Goal: Navigation & Orientation: Find specific page/section

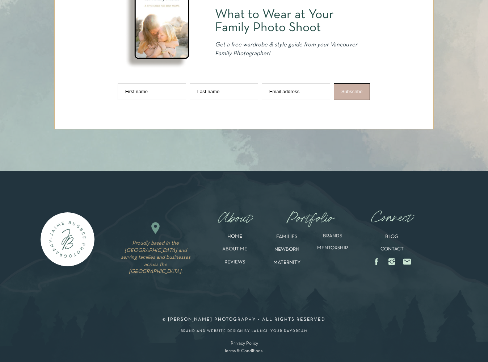
scroll to position [3654, 0]
click at [286, 234] on p "FAMILIES" at bounding box center [286, 238] width 35 height 8
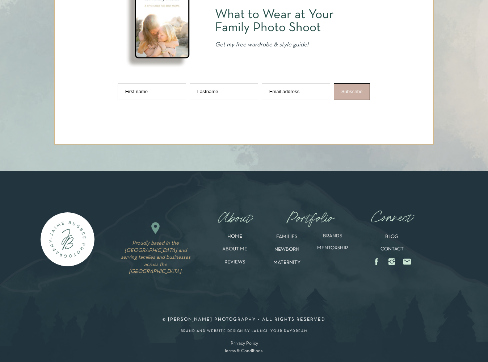
scroll to position [3845, 0]
click at [337, 248] on p "MENTORSHIP" at bounding box center [332, 250] width 46 height 11
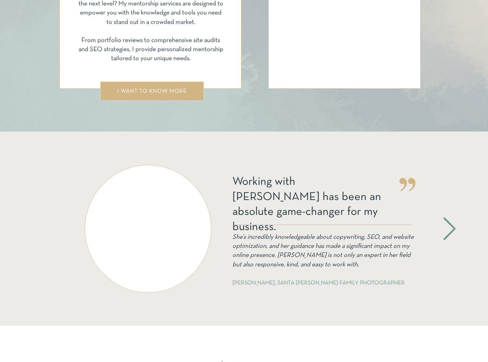
scroll to position [1211, 0]
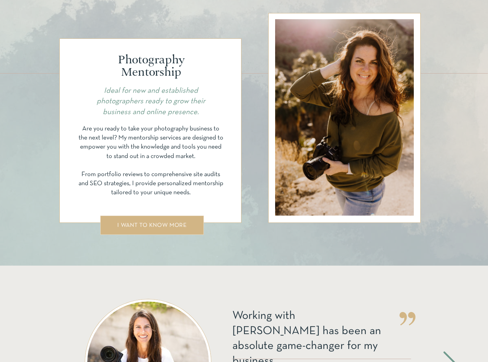
click at [174, 230] on div at bounding box center [152, 224] width 104 height 19
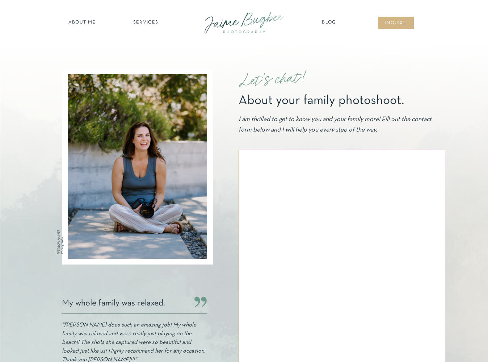
click at [332, 26] on nav "Blog" at bounding box center [329, 22] width 18 height 7
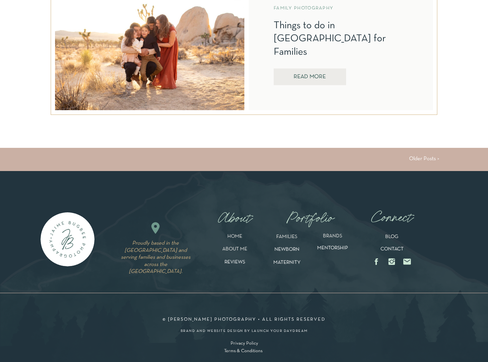
scroll to position [1937, 0]
click at [425, 158] on link "Older Posts >" at bounding box center [424, 158] width 30 height 5
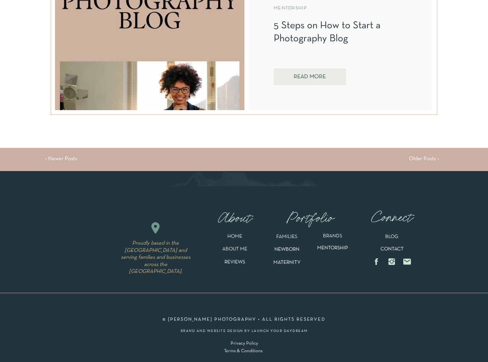
scroll to position [1937, 0]
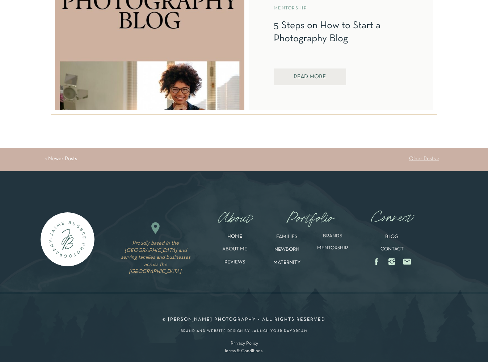
click at [422, 158] on link "Older Posts >" at bounding box center [424, 158] width 30 height 5
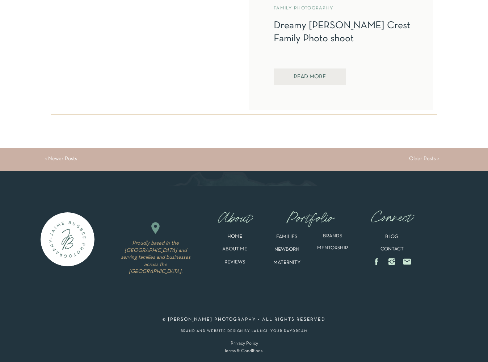
scroll to position [1937, 0]
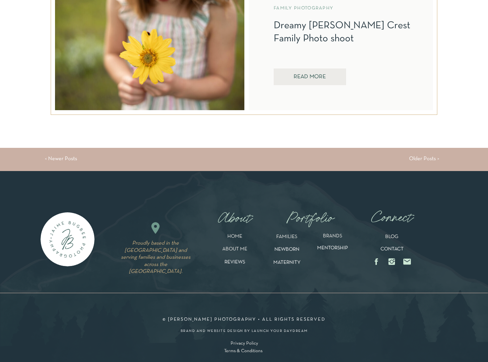
click at [433, 161] on nav "Older Posts >" at bounding box center [414, 158] width 50 height 5
click at [428, 160] on link "Older Posts >" at bounding box center [424, 158] width 30 height 5
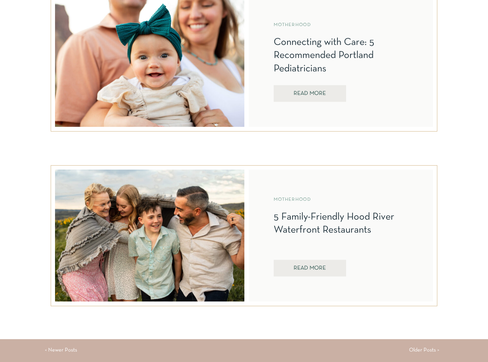
scroll to position [1753, 0]
